Goal: Transaction & Acquisition: Obtain resource

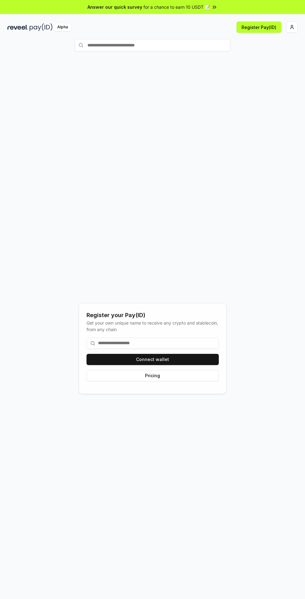
click at [296, 27] on html "Answer our quick survey for a chance to earn 10 USDT 📝 Alpha Register Pay(ID) R…" at bounding box center [152, 299] width 305 height 599
click at [195, 197] on html "Answer our quick survey for a chance to earn 10 USDT 📝 Alpha Register Pay(ID) R…" at bounding box center [152, 299] width 305 height 599
click at [292, 29] on html "Answer our quick survey for a chance to earn 10 USDT 📝 Alpha Register Pay(ID) R…" at bounding box center [152, 299] width 305 height 599
click at [268, 39] on div "[EMAIL_ADDRESS][DOMAIN_NAME]" at bounding box center [262, 43] width 69 height 18
click at [259, 55] on div "Connect Wallet" at bounding box center [262, 60] width 69 height 10
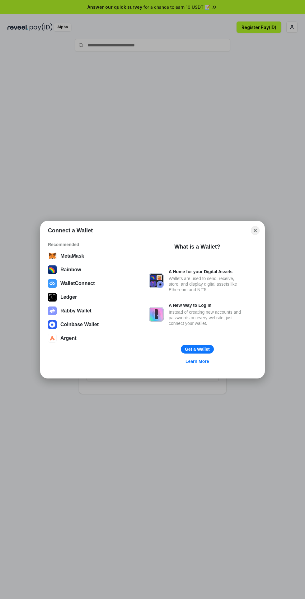
click at [249, 151] on div "Connect a Wallet Recommended MetaMask Rainbow WalletConnect Ledger Rabby Wallet…" at bounding box center [153, 300] width 430 height 724
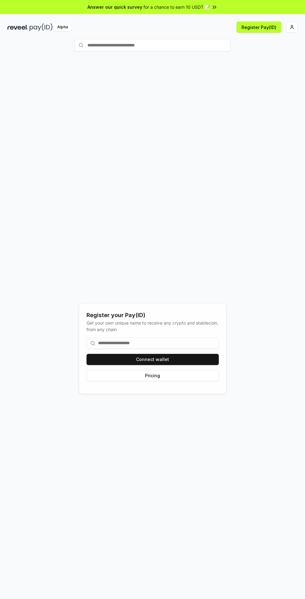
click at [295, 27] on html "Answer our quick survey for a chance to earn 10 USDT 📝 Alpha Register Pay(ID) R…" at bounding box center [152, 299] width 305 height 599
click at [187, 379] on html "Answer our quick survey for a chance to earn 10 USDT 📝 Alpha Register Pay(ID) R…" at bounding box center [152, 299] width 305 height 599
click at [190, 365] on button "Connect wallet" at bounding box center [153, 359] width 132 height 11
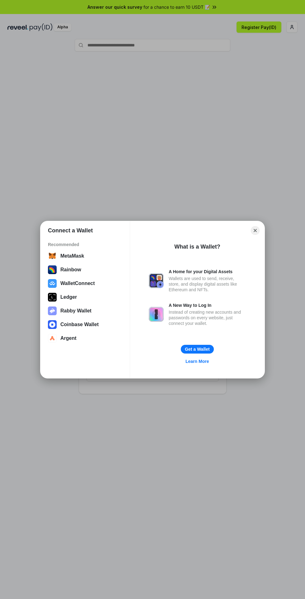
click at [87, 281] on div "WalletConnect" at bounding box center [77, 284] width 35 height 6
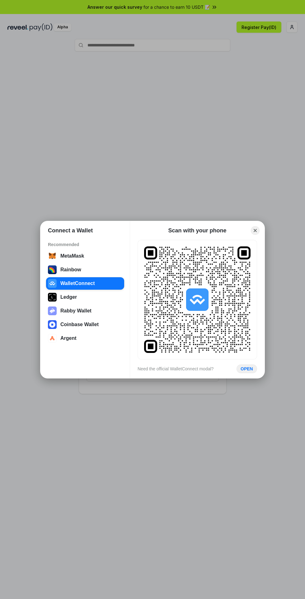
click at [255, 231] on icon "Close" at bounding box center [255, 230] width 3 height 3
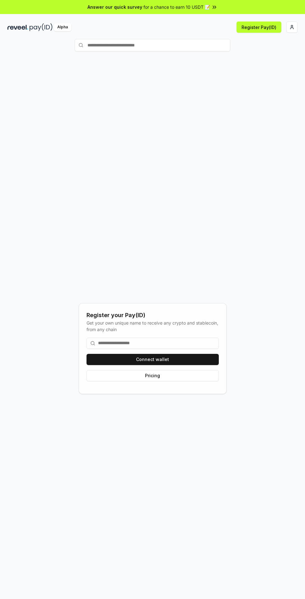
click at [292, 24] on html "Answer our quick survey for a chance to earn 10 USDT 📝 Alpha Register Pay(ID) R…" at bounding box center [152, 299] width 305 height 599
click at [263, 56] on div "Connect Wallet" at bounding box center [262, 60] width 69 height 10
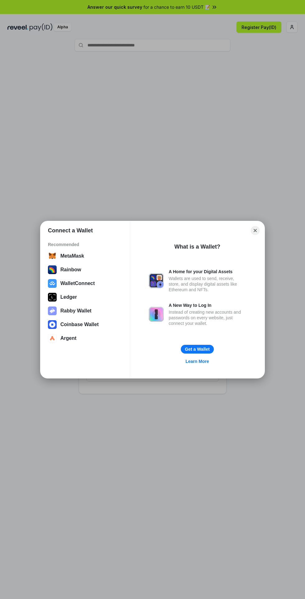
click at [256, 228] on button "Close" at bounding box center [255, 230] width 9 height 9
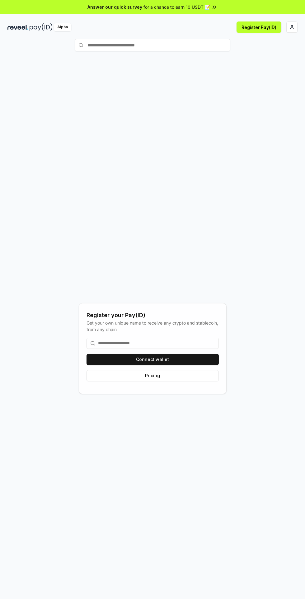
click at [270, 561] on div "Register your Pay(ID) Get your own unique name to receive any crypto and stable…" at bounding box center [152, 348] width 290 height 569
